Goal: Obtain resource: Download file/media

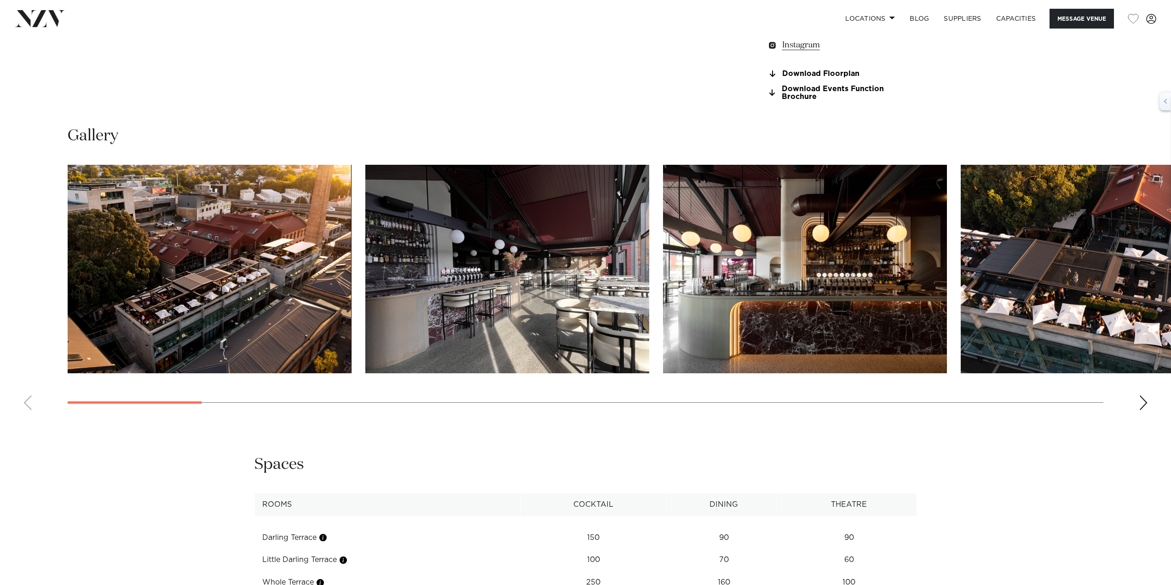
scroll to position [1012, 0]
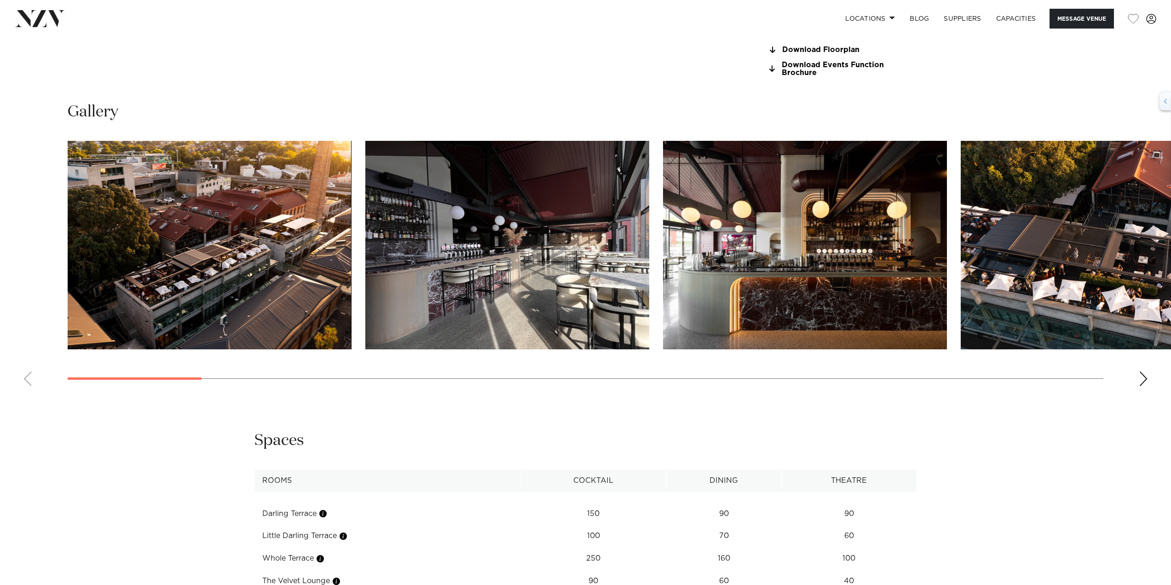
click at [200, 294] on img "1 / 27" at bounding box center [210, 245] width 284 height 208
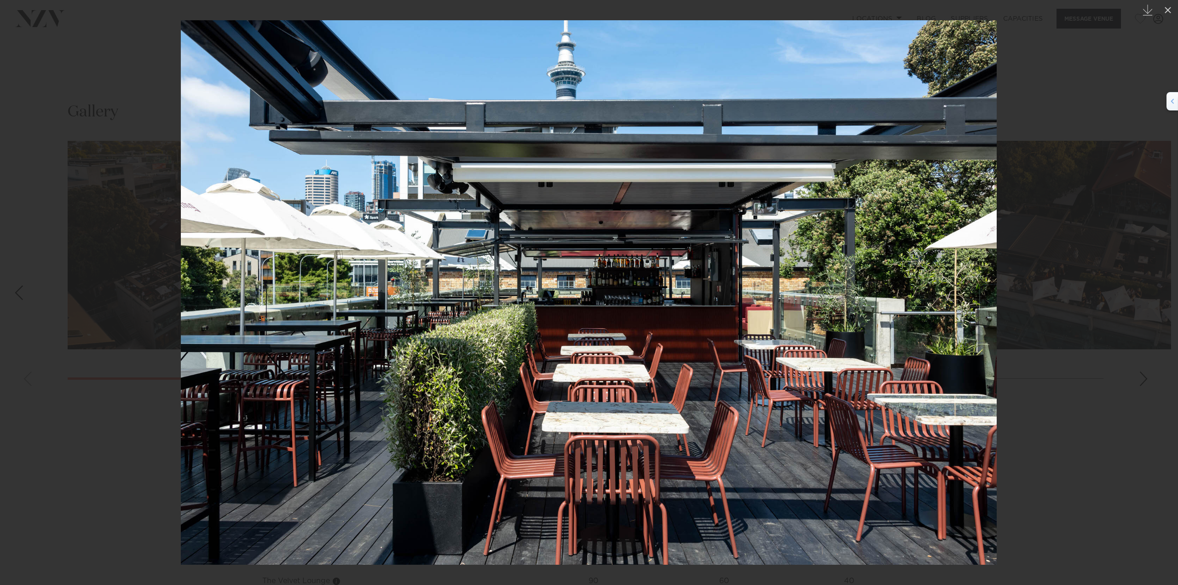
drag, startPoint x: 1031, startPoint y: 103, endPoint x: 997, endPoint y: 102, distance: 34.1
click at [1031, 103] on div at bounding box center [589, 292] width 1178 height 585
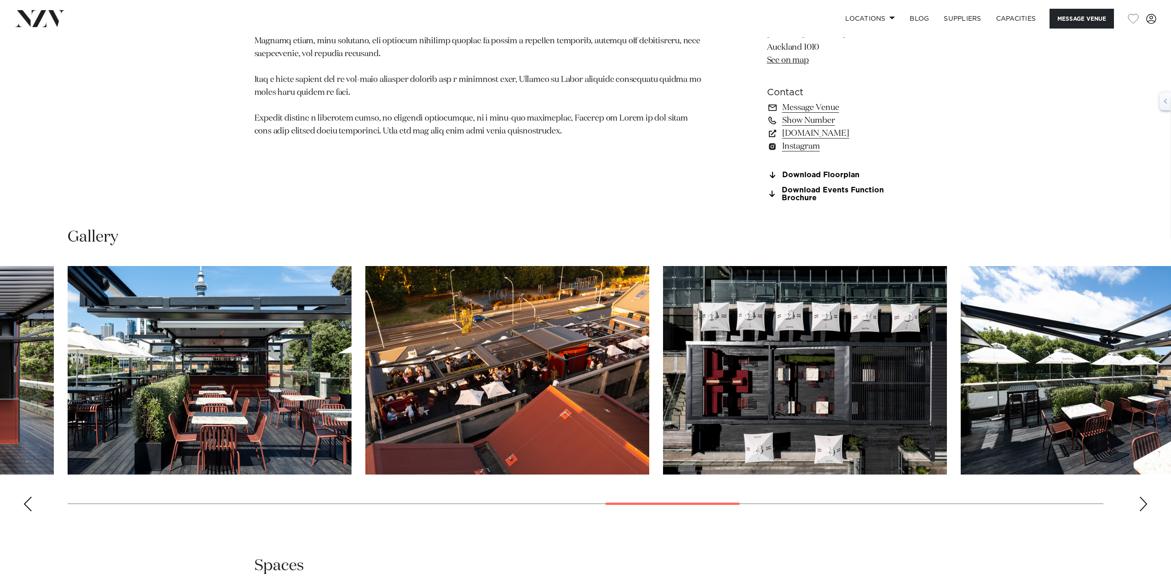
scroll to position [747, 0]
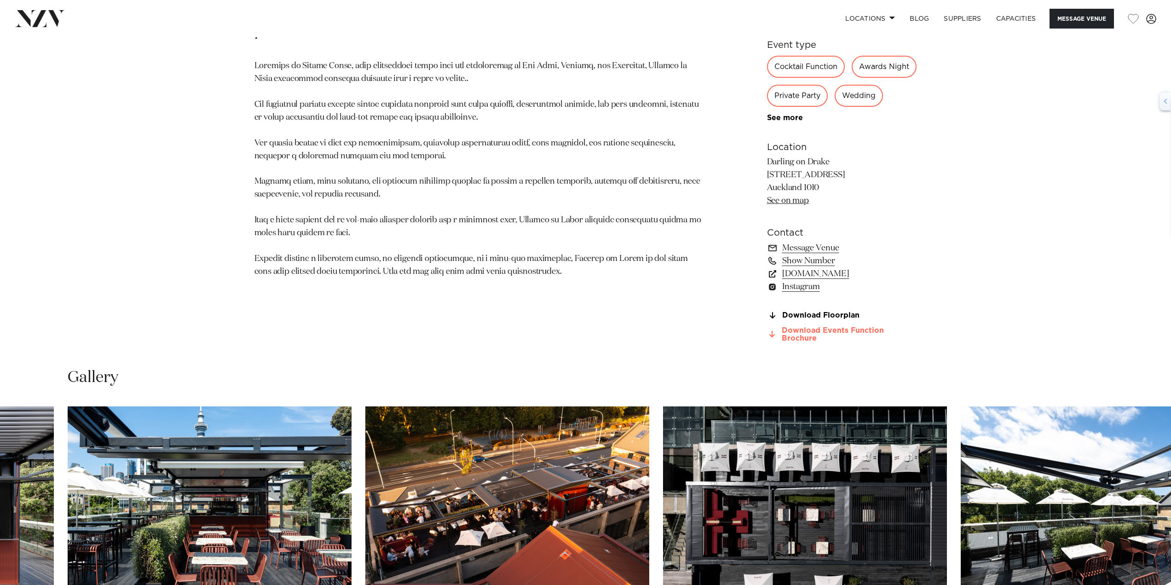
click at [796, 342] on link "Download Events Function Brochure" at bounding box center [842, 335] width 150 height 16
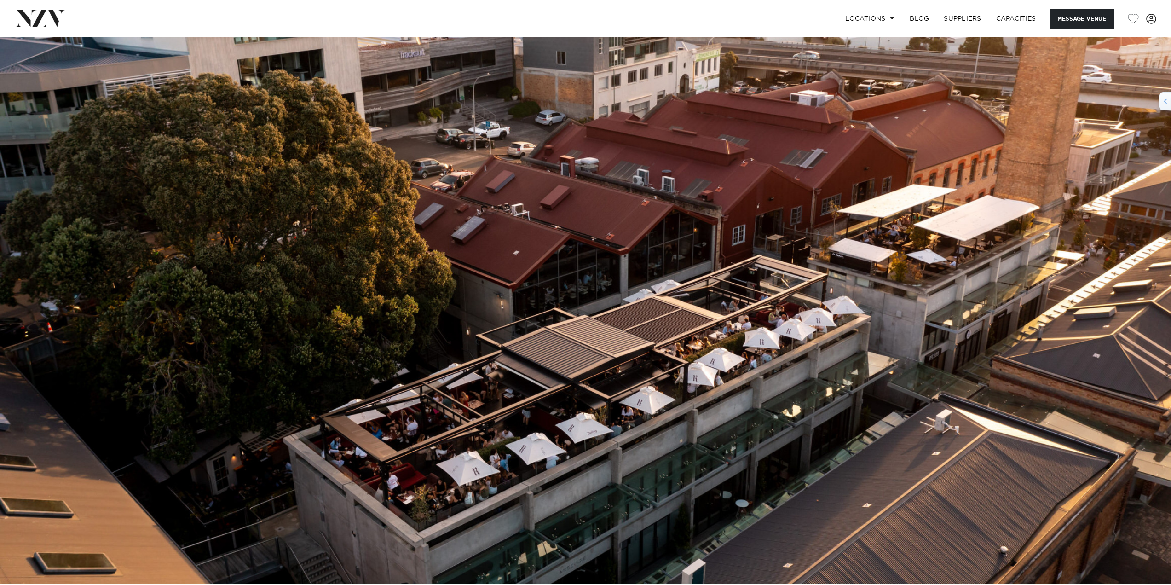
scroll to position [0, 0]
